Goal: Find specific page/section: Find specific page/section

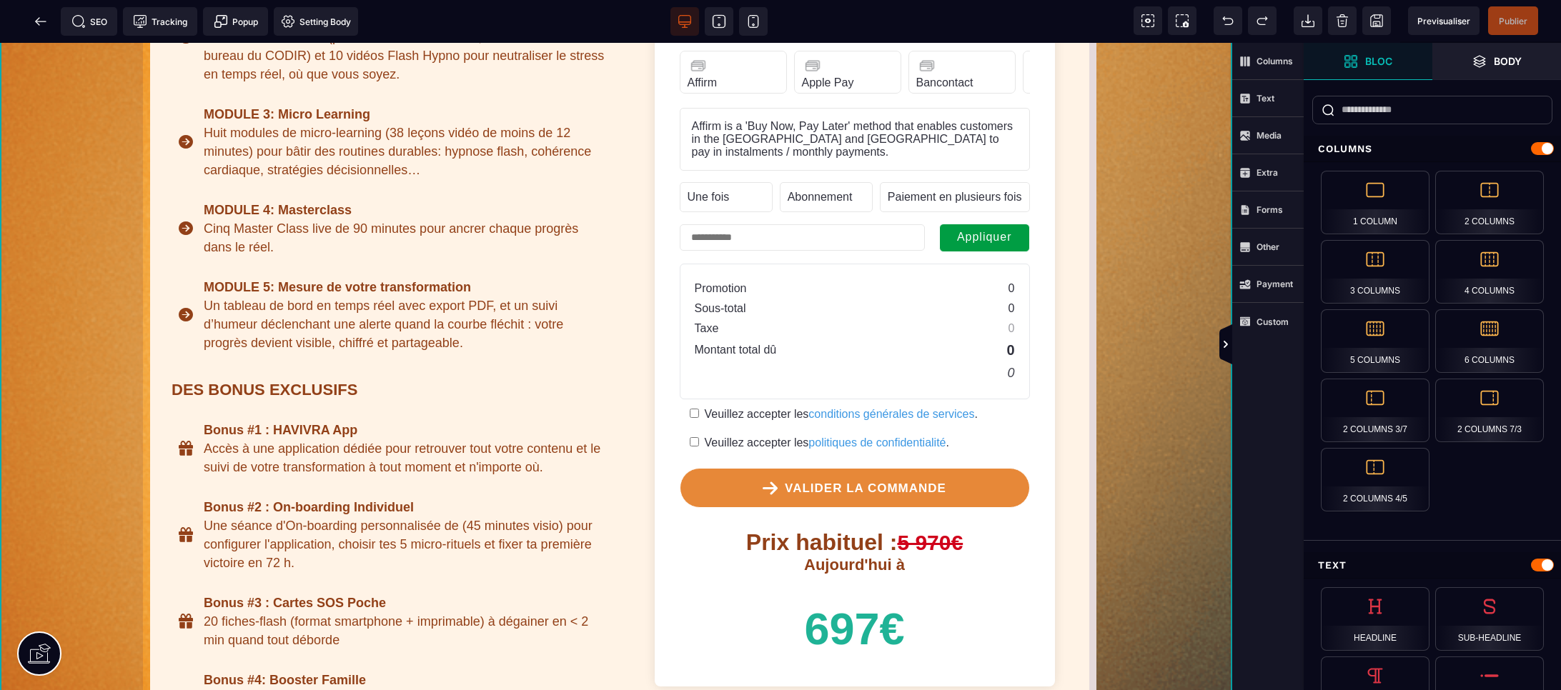
scroll to position [792, 0]
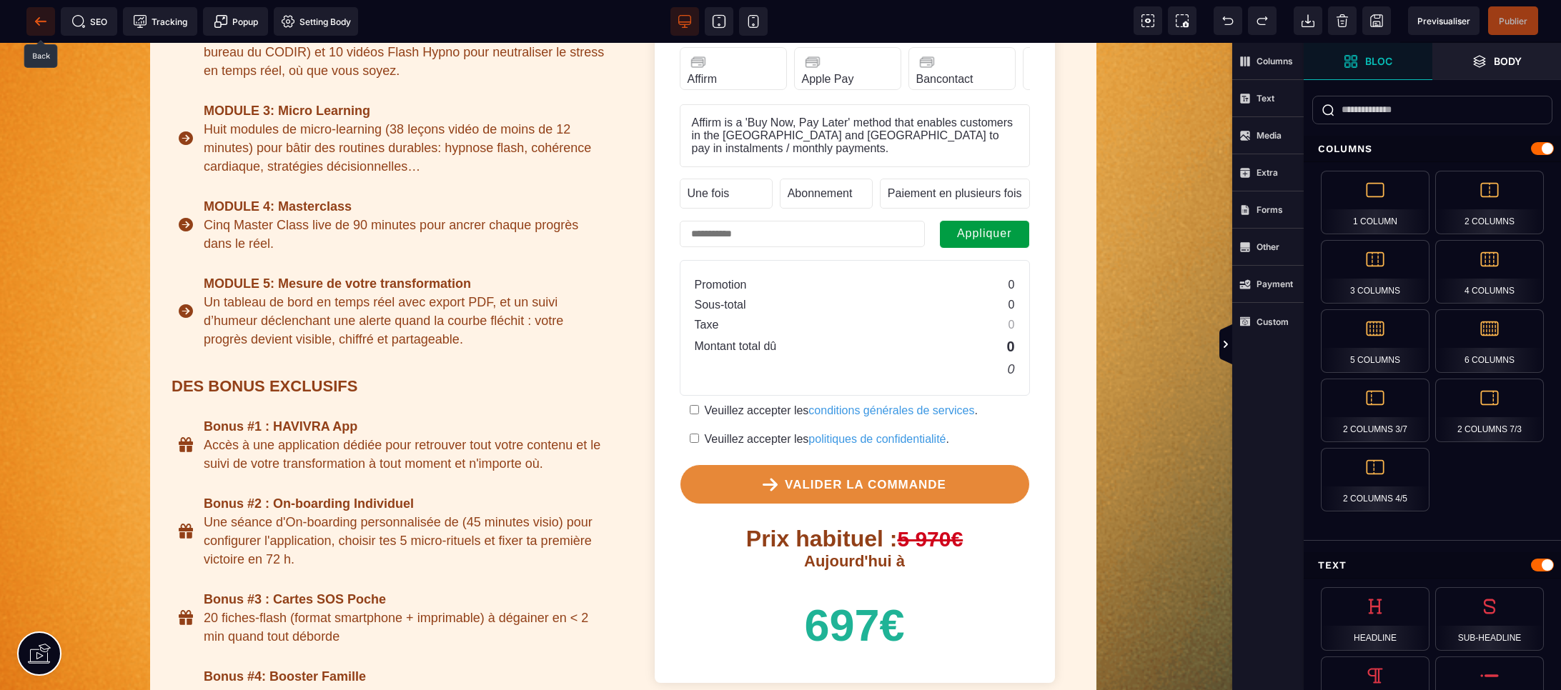
click at [40, 19] on icon at bounding box center [41, 21] width 14 height 14
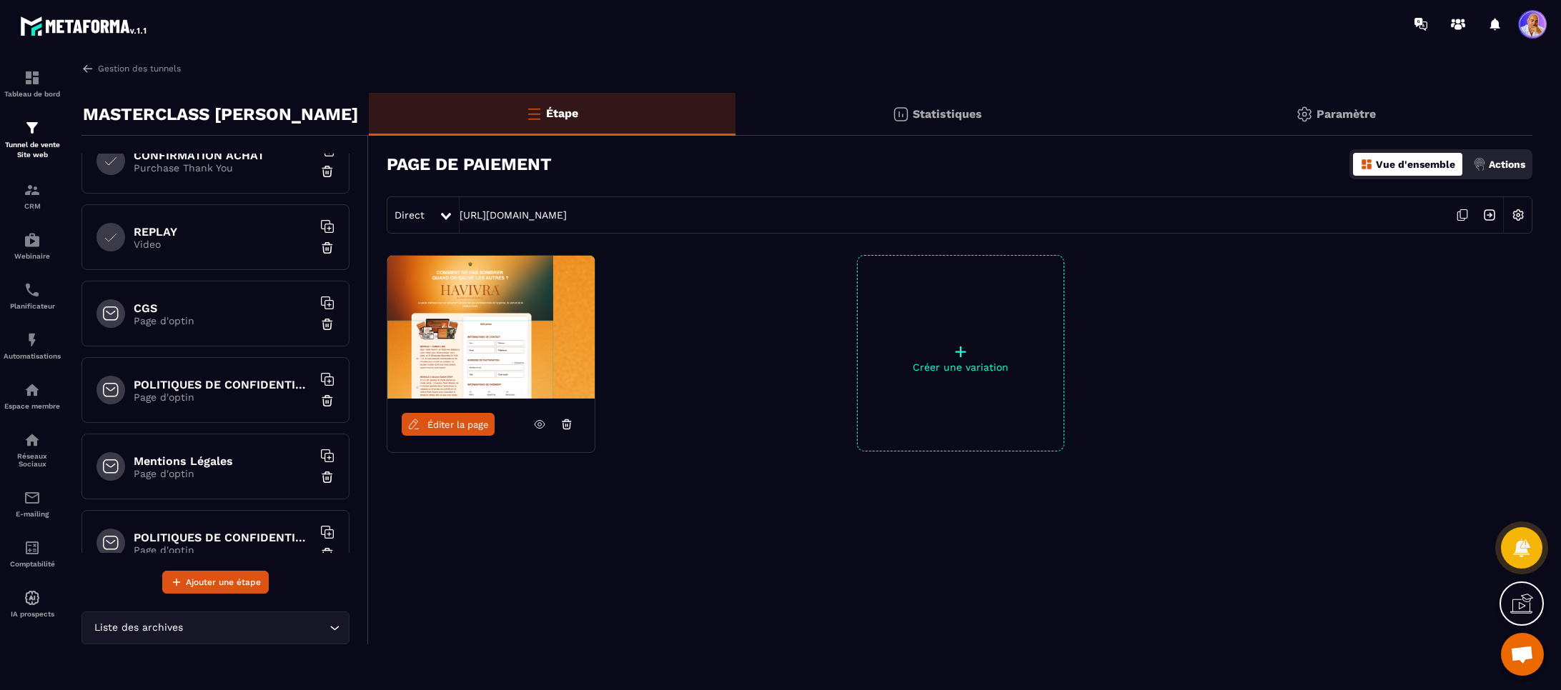
scroll to position [671, 0]
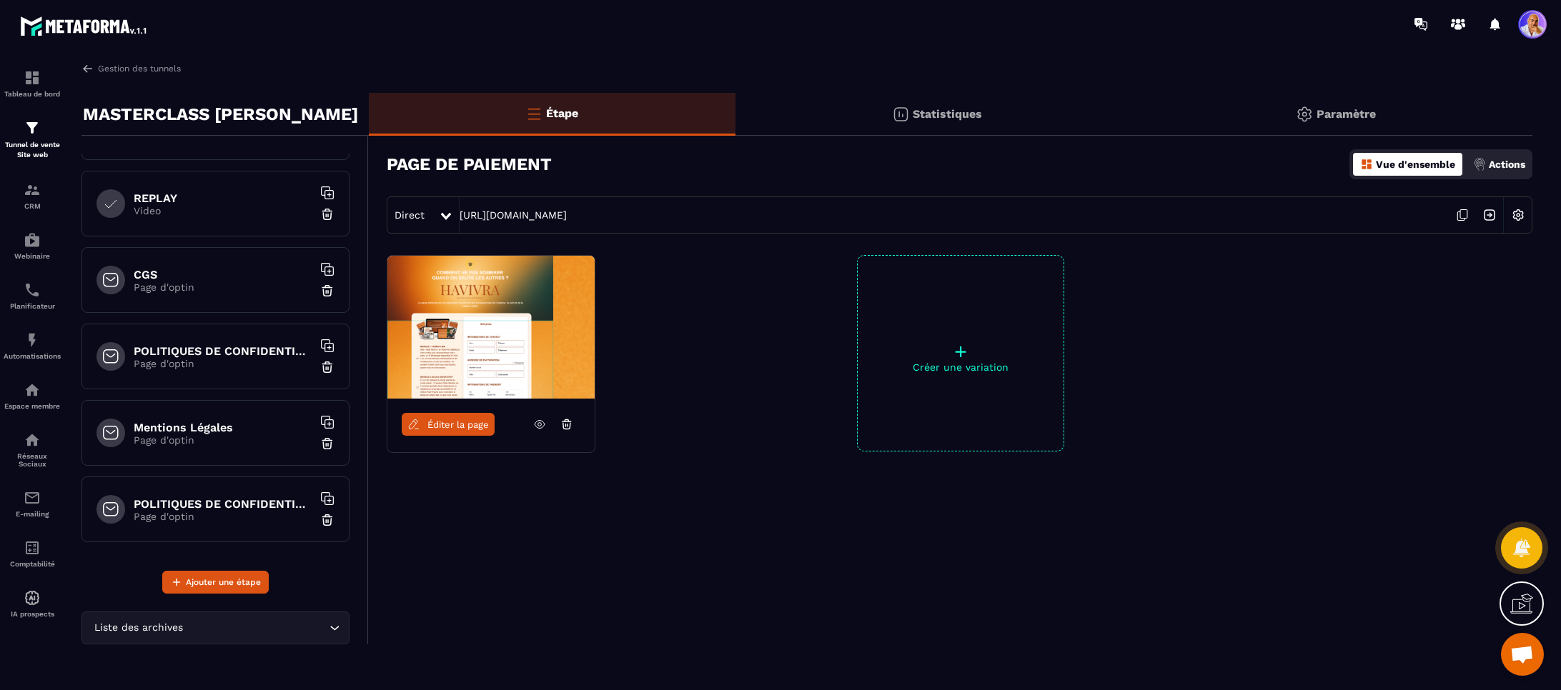
click at [246, 362] on p "Page d'optin" at bounding box center [223, 363] width 179 height 11
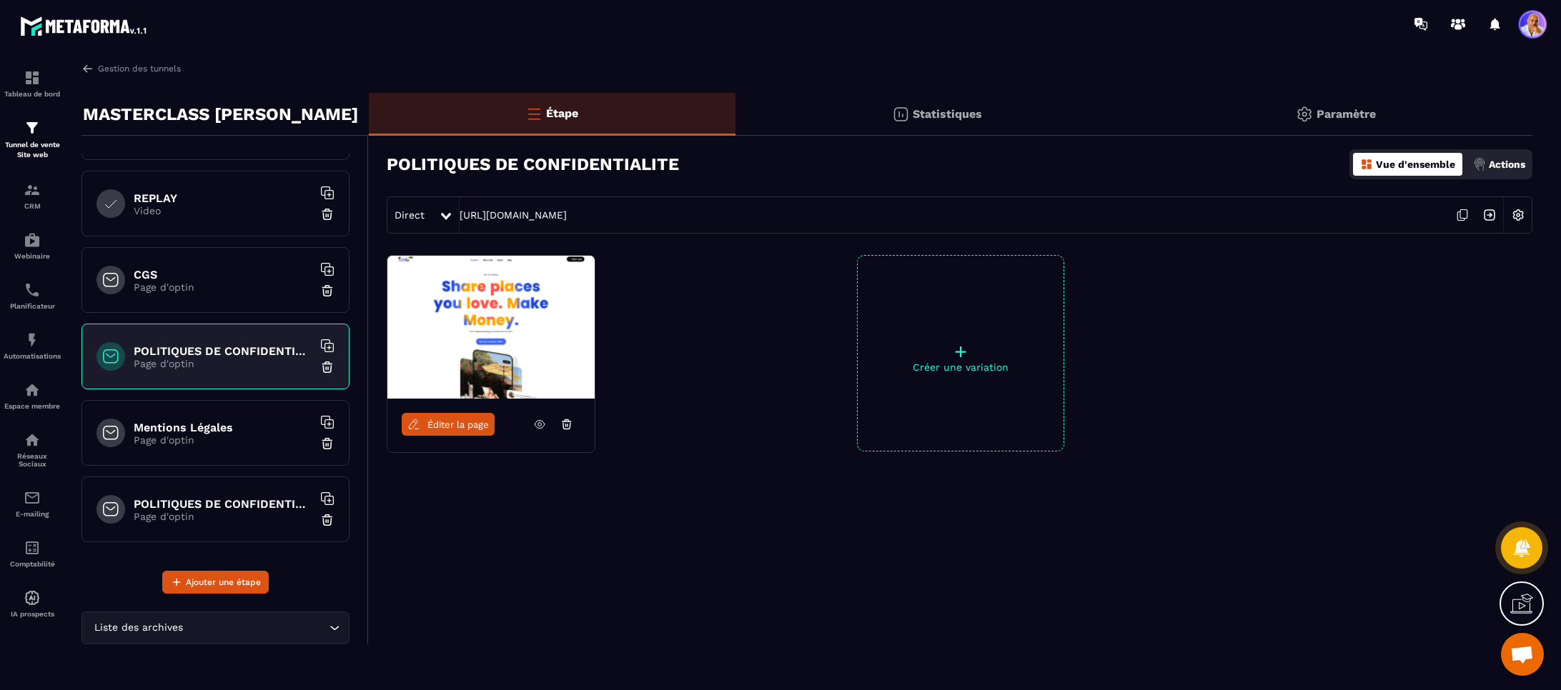
click at [1464, 217] on icon at bounding box center [1462, 215] width 27 height 27
click at [31, 197] on img at bounding box center [32, 190] width 17 height 17
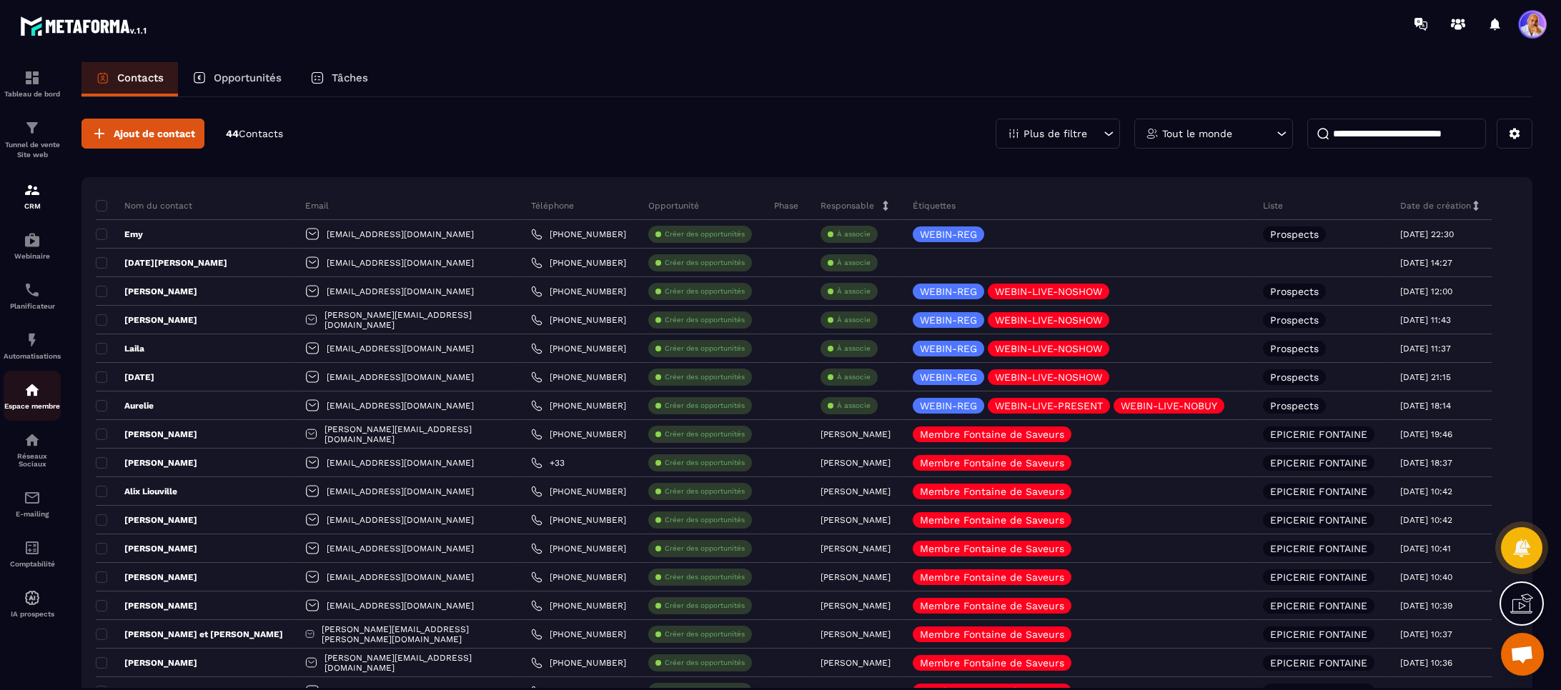
click at [33, 395] on img at bounding box center [32, 390] width 17 height 17
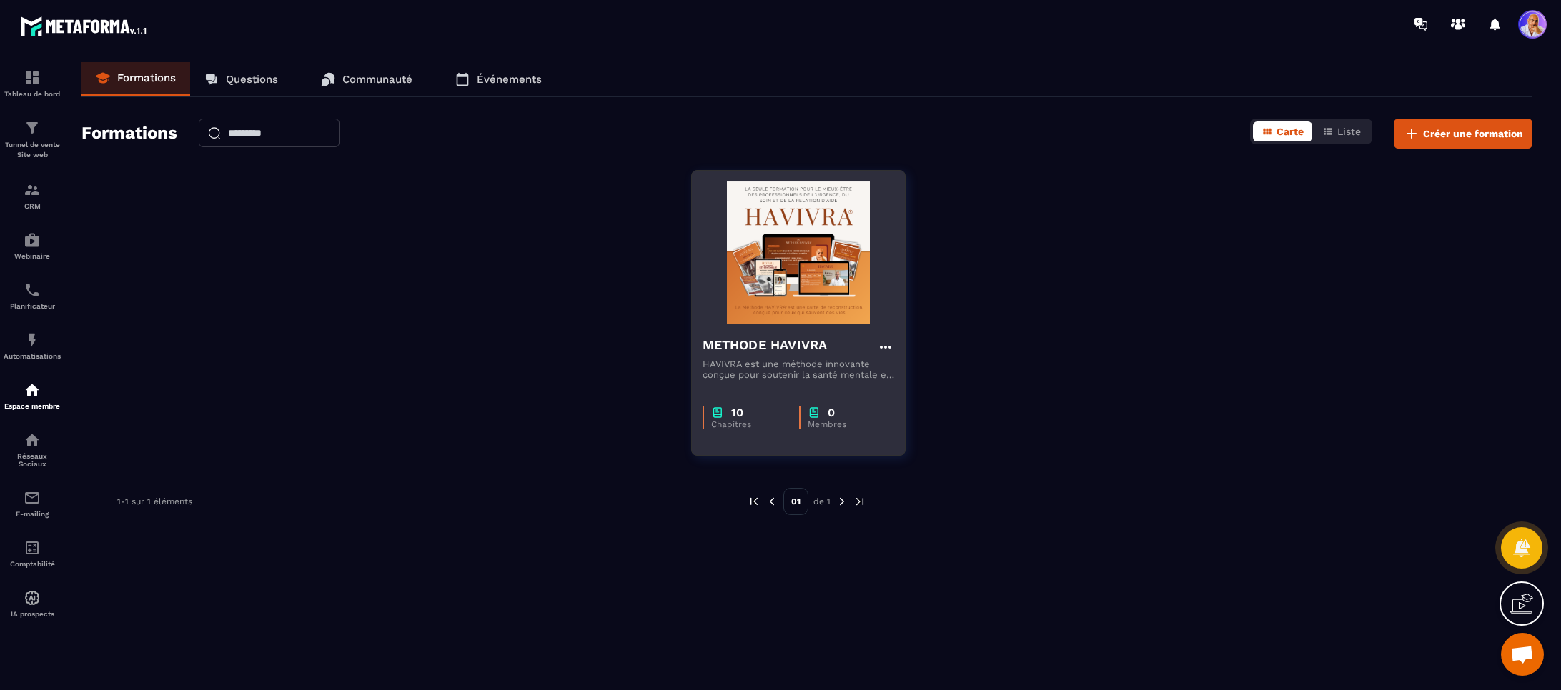
click at [747, 342] on h4 "METHODE HAVIVRA" at bounding box center [765, 345] width 125 height 20
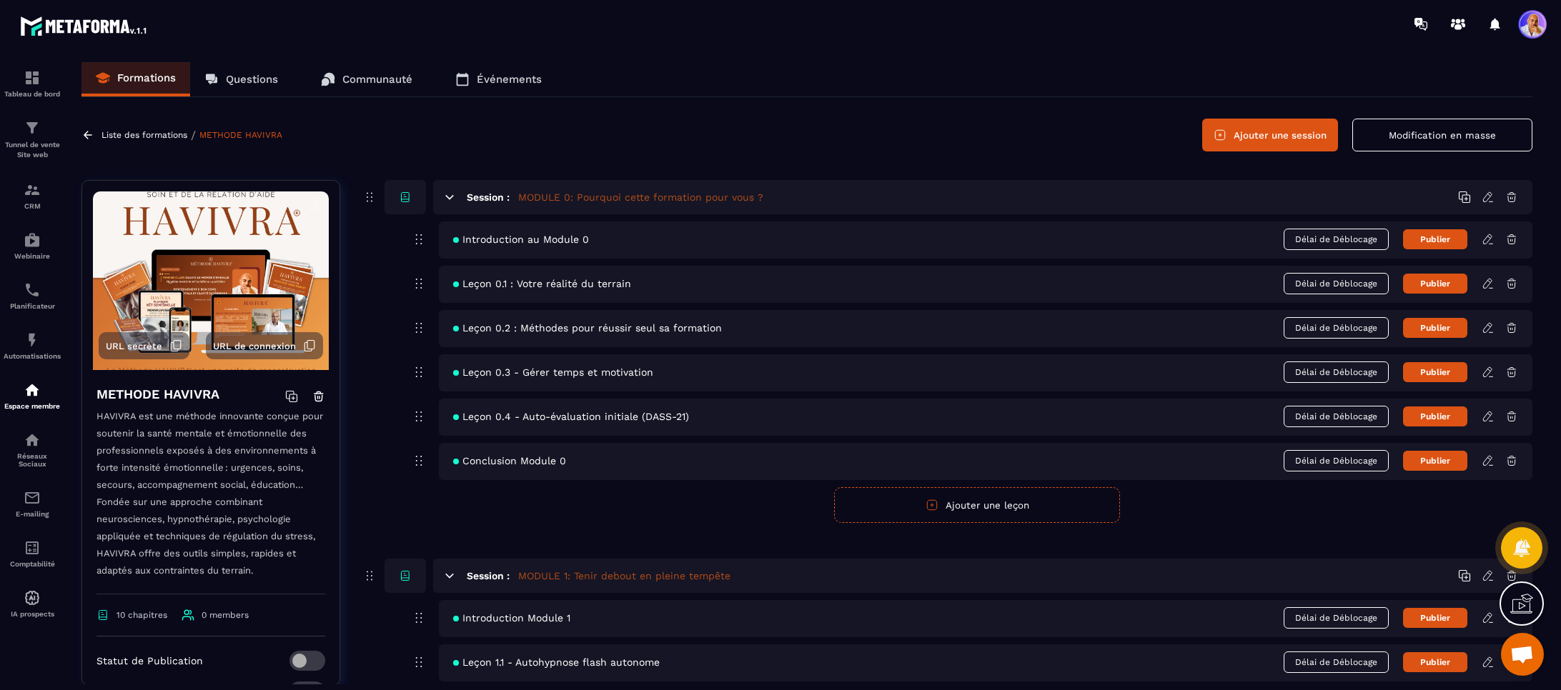
click at [258, 82] on p "Questions" at bounding box center [252, 79] width 52 height 13
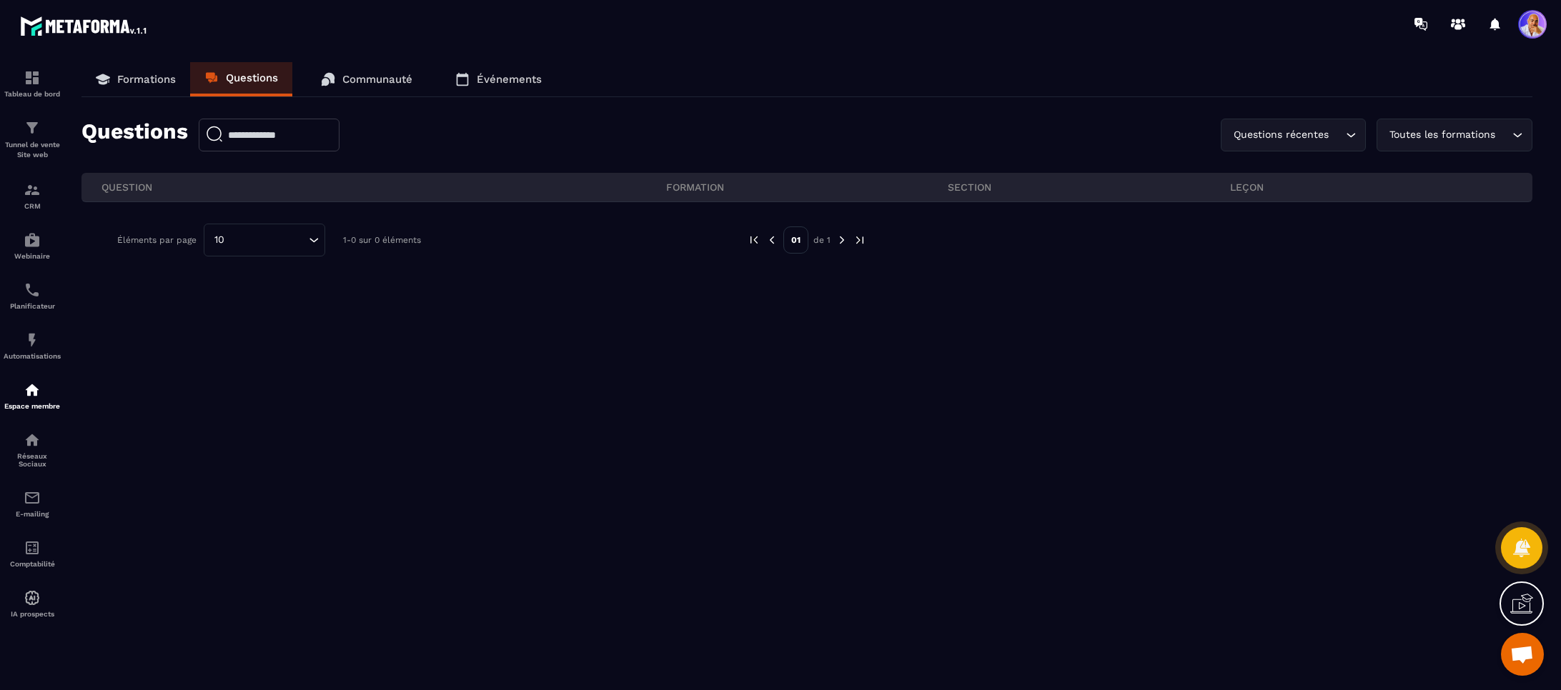
click at [365, 82] on p "Communauté" at bounding box center [377, 79] width 70 height 13
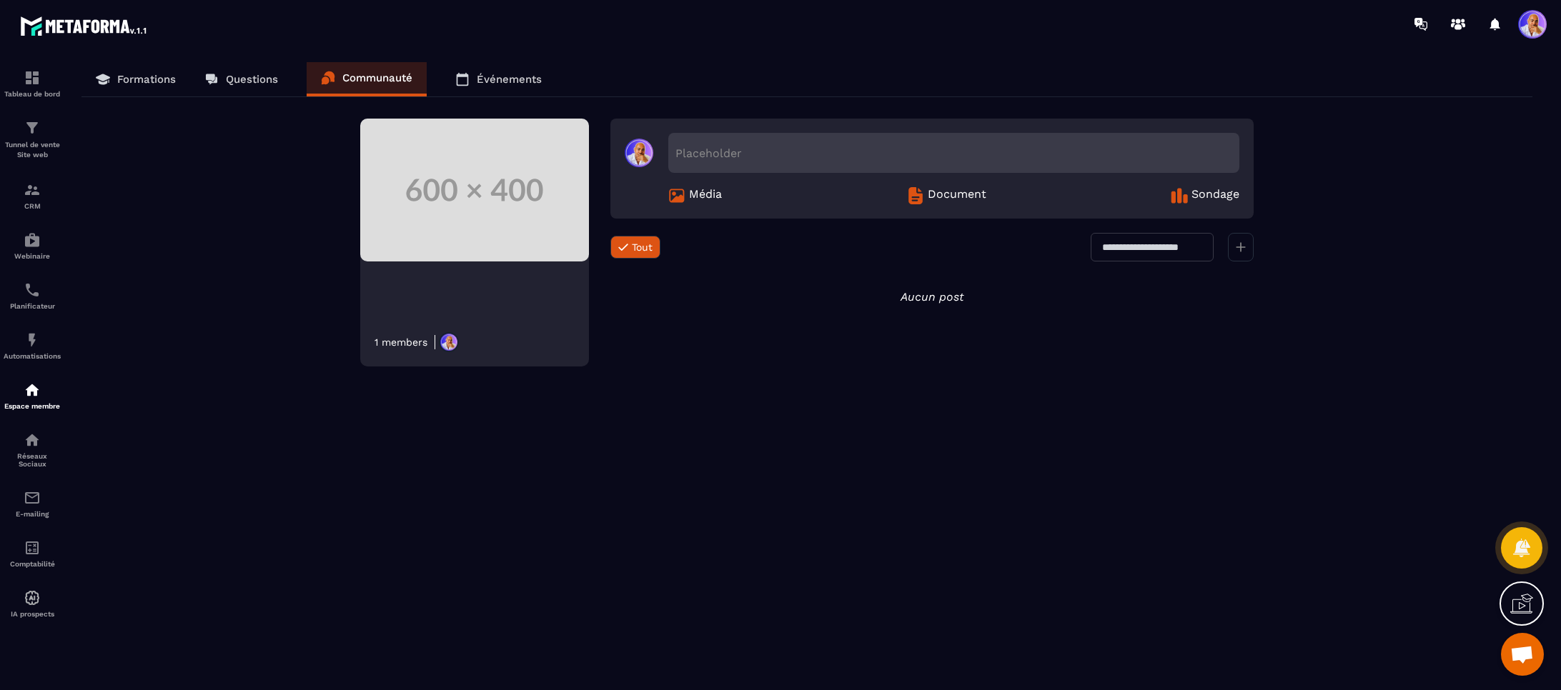
click at [497, 82] on p "Événements" at bounding box center [509, 79] width 65 height 13
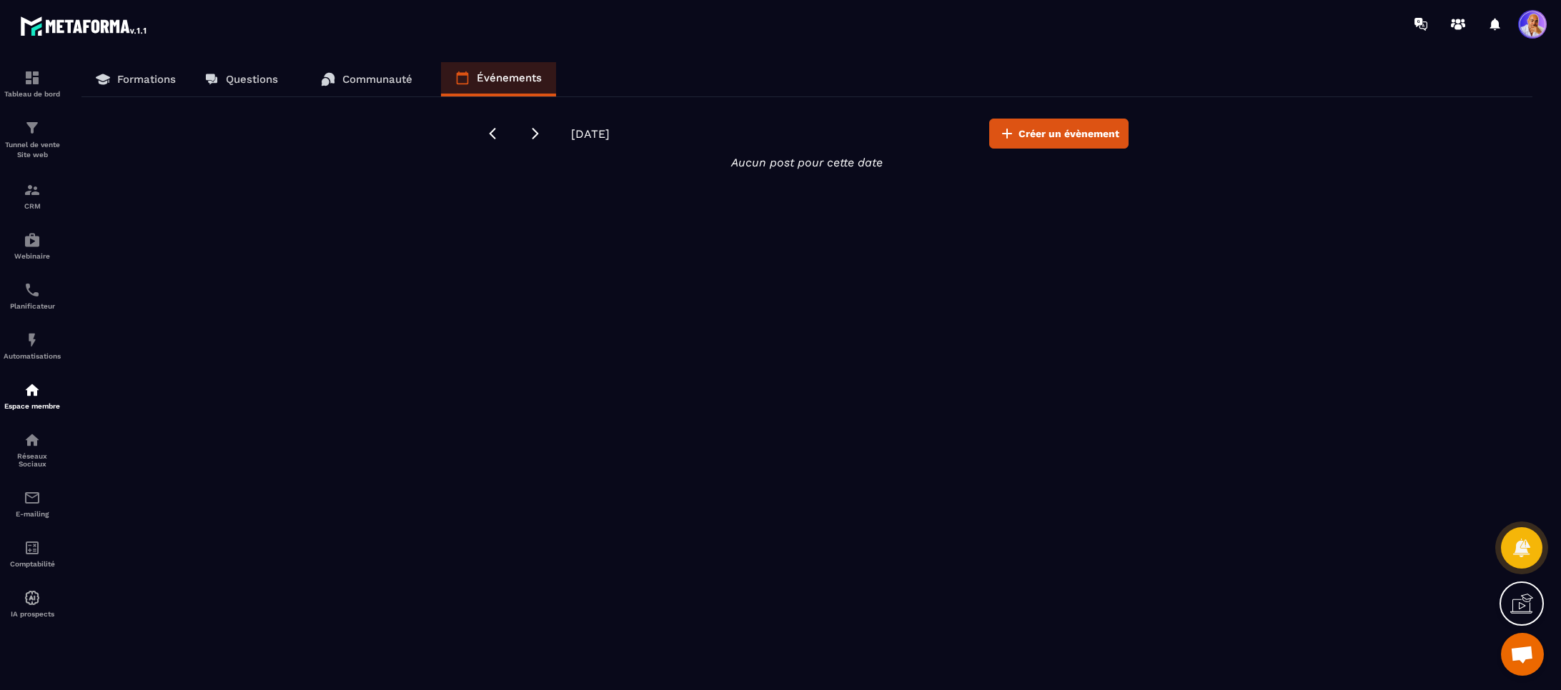
click at [134, 75] on p "Formations" at bounding box center [146, 79] width 59 height 13
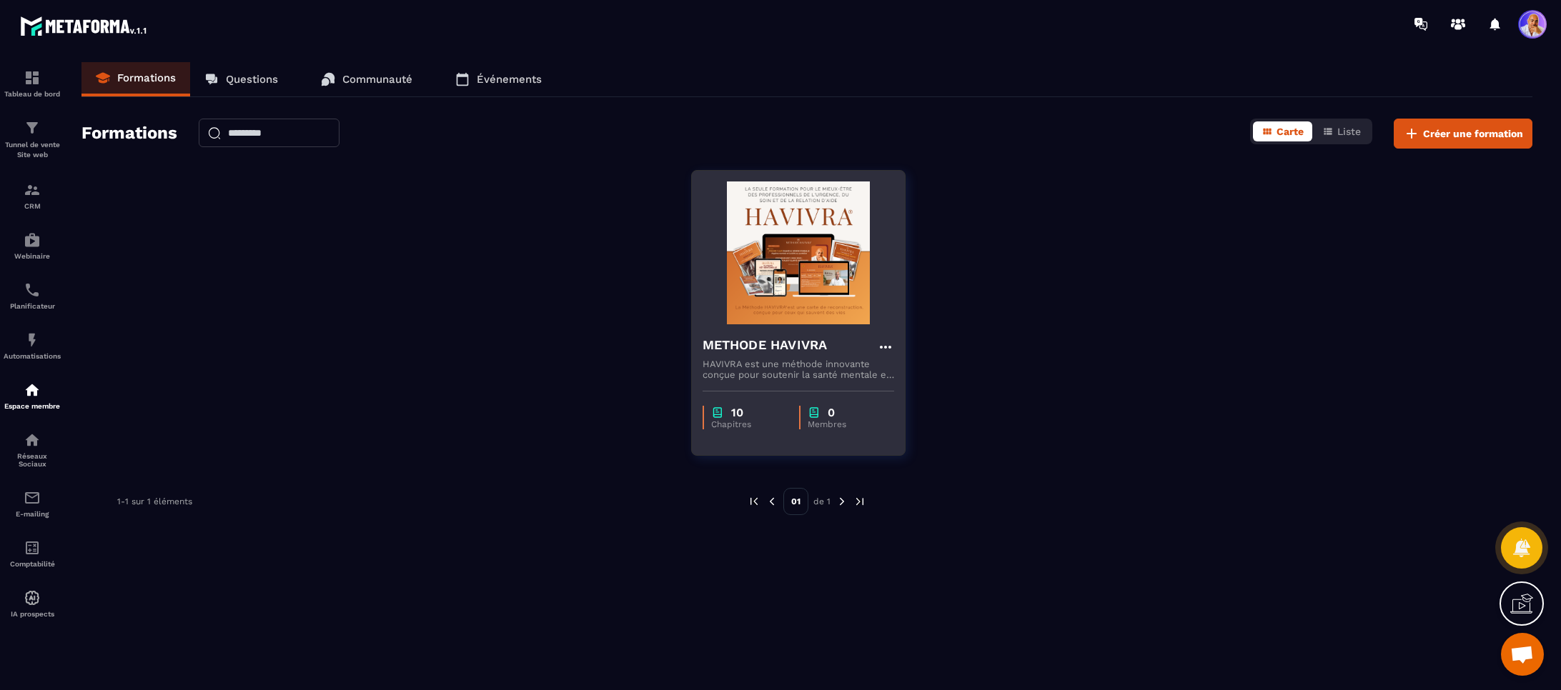
click at [777, 358] on div "METHODE HAVIVRA" at bounding box center [799, 347] width 192 height 24
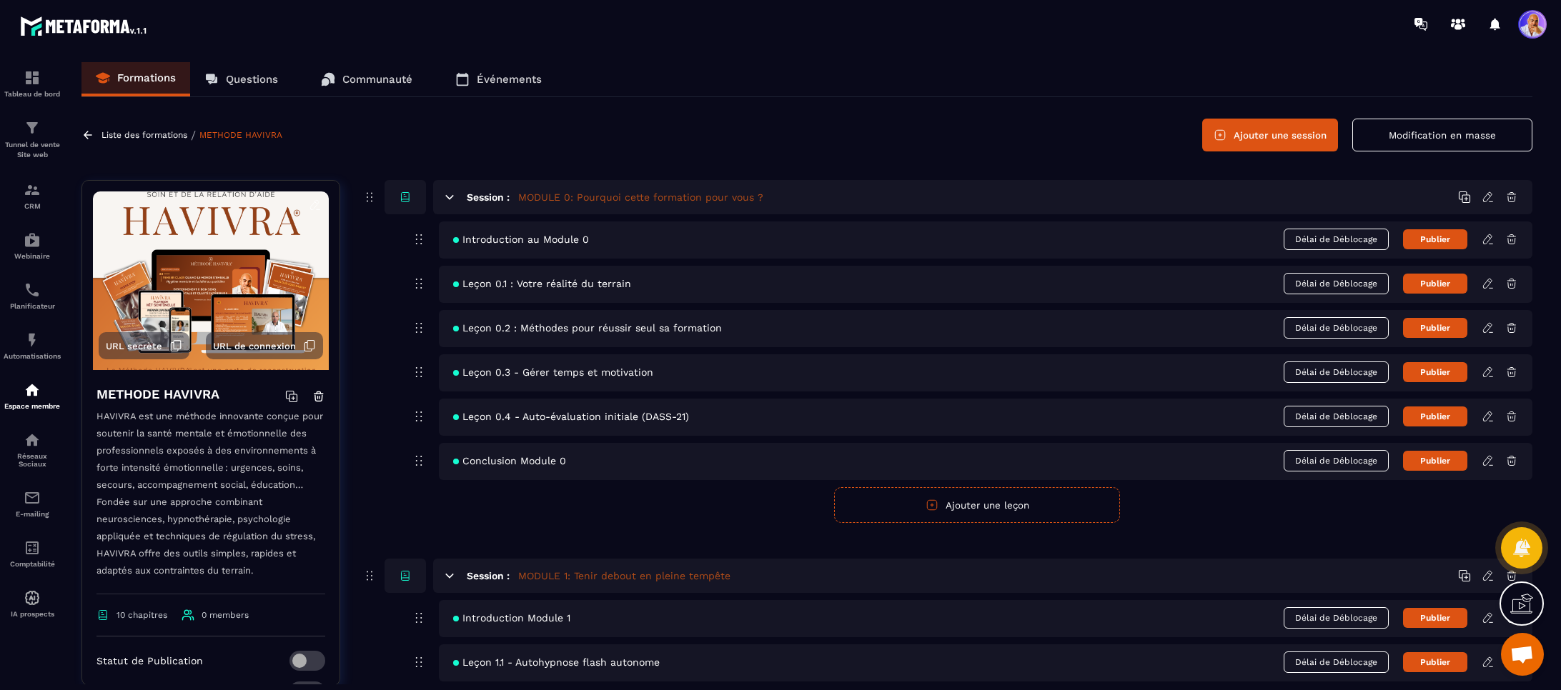
click at [311, 345] on icon at bounding box center [309, 346] width 13 height 13
click at [30, 136] on img at bounding box center [32, 127] width 17 height 17
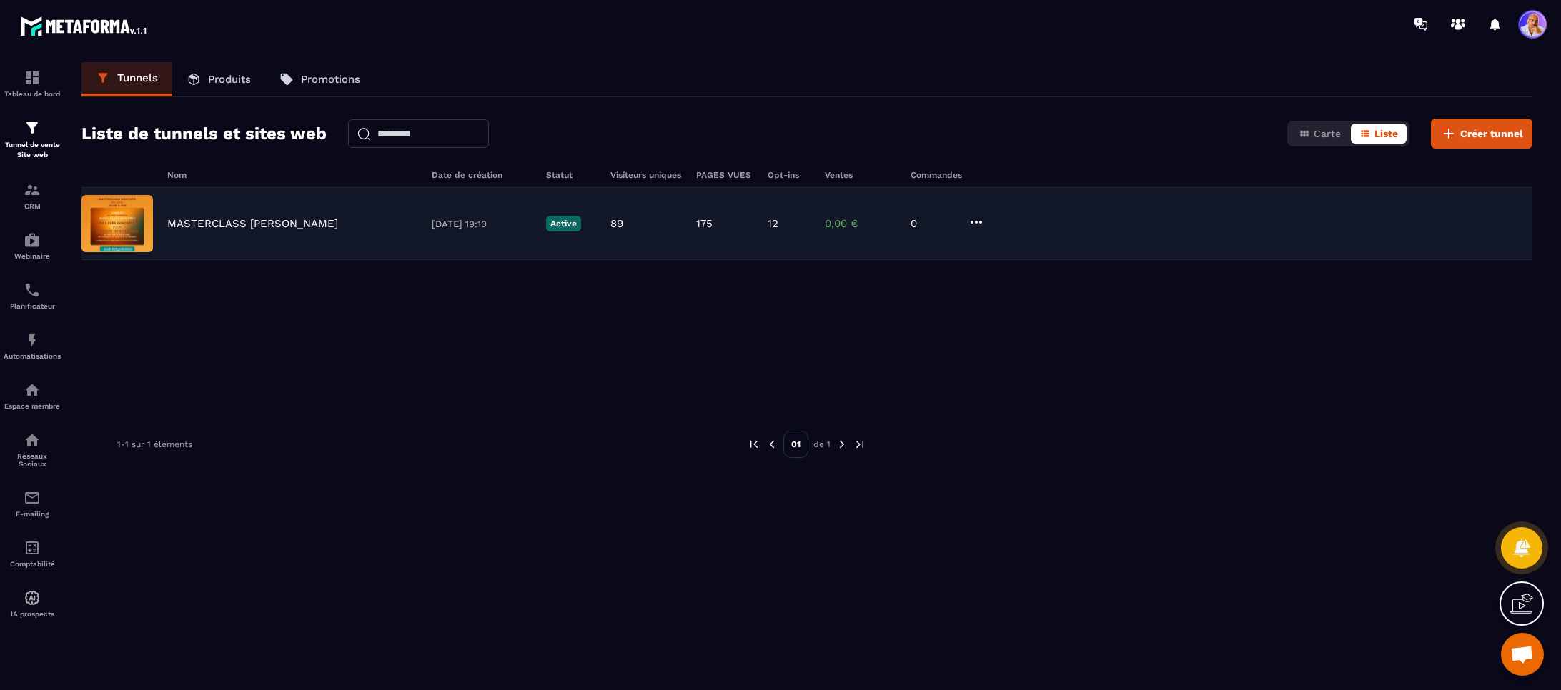
click at [207, 223] on p "MASTERCLASS [PERSON_NAME]" at bounding box center [252, 223] width 171 height 13
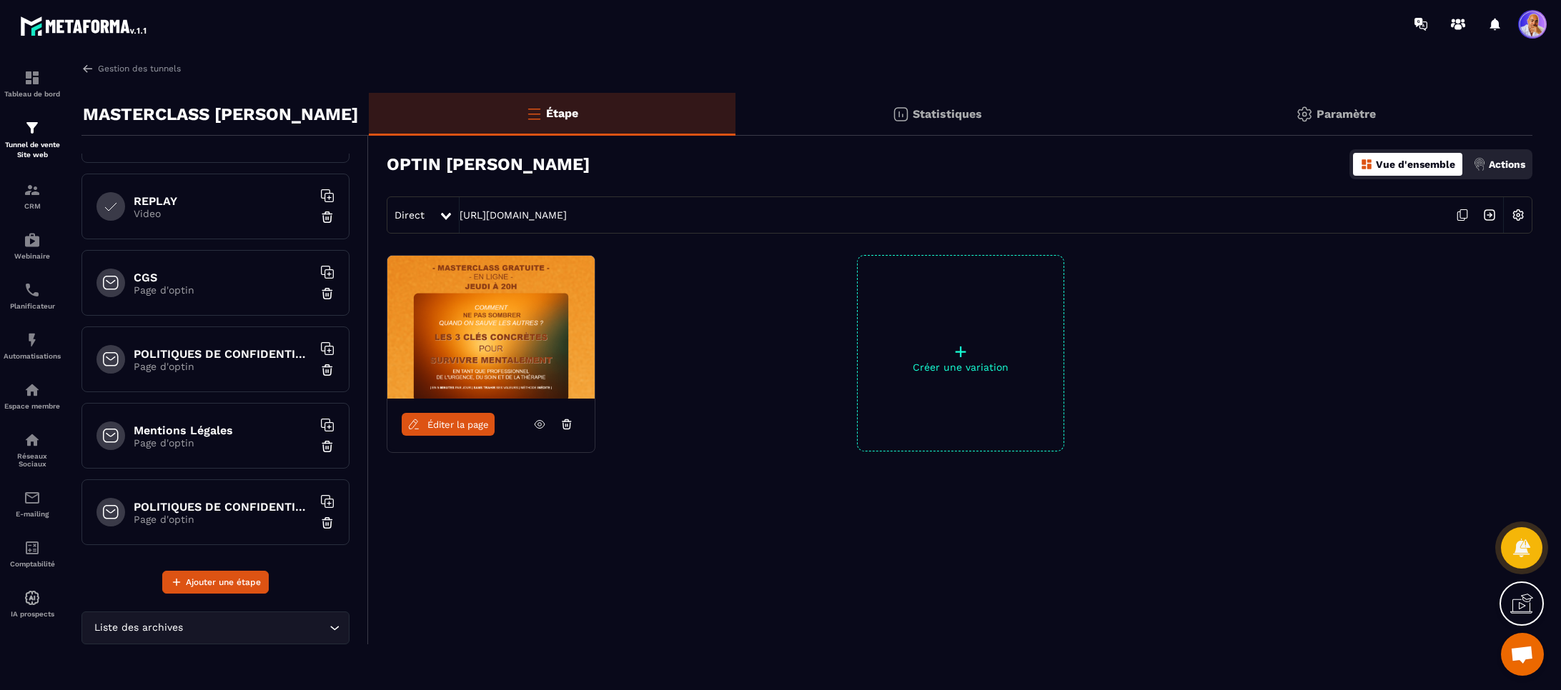
scroll to position [671, 0]
click at [212, 286] on p "Page d'optin" at bounding box center [223, 287] width 179 height 11
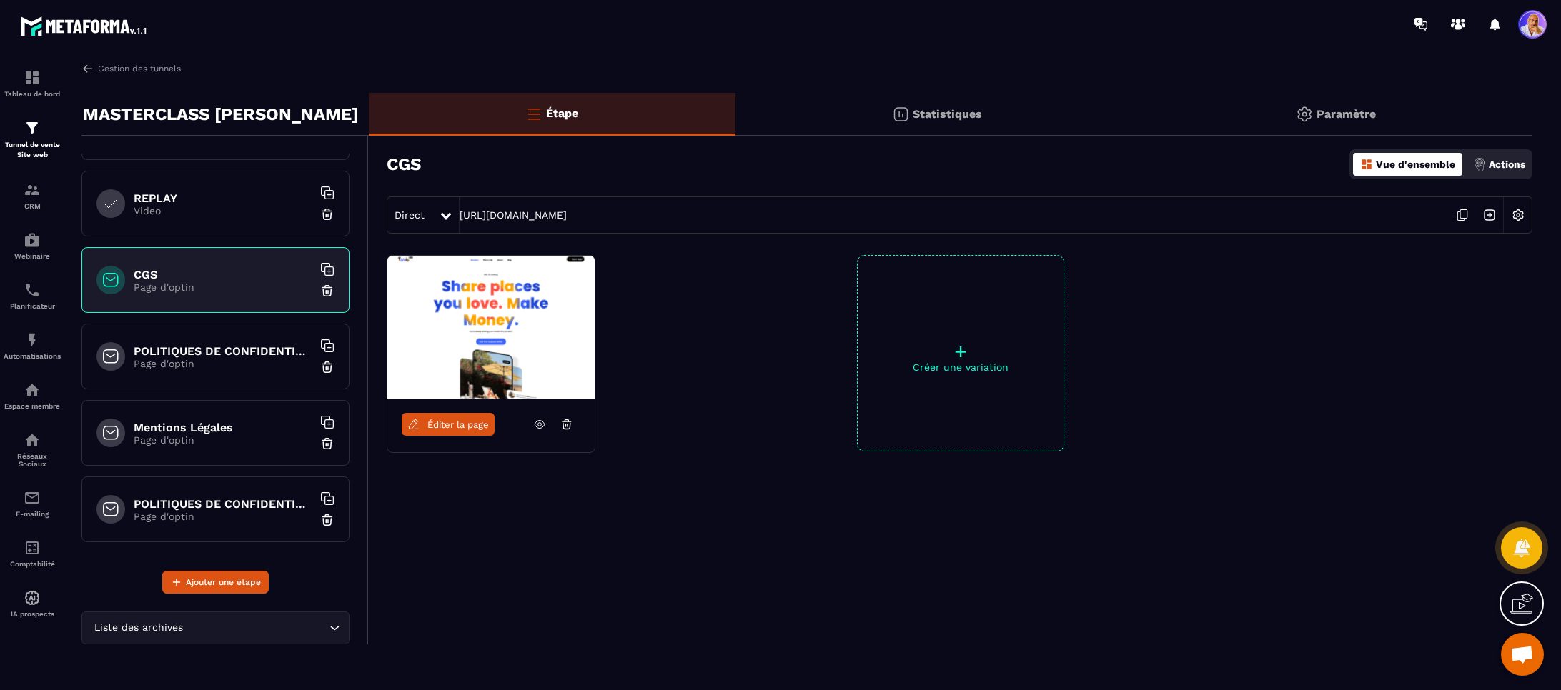
click at [445, 425] on span "Éditer la page" at bounding box center [457, 425] width 61 height 11
